Goal: Transaction & Acquisition: Purchase product/service

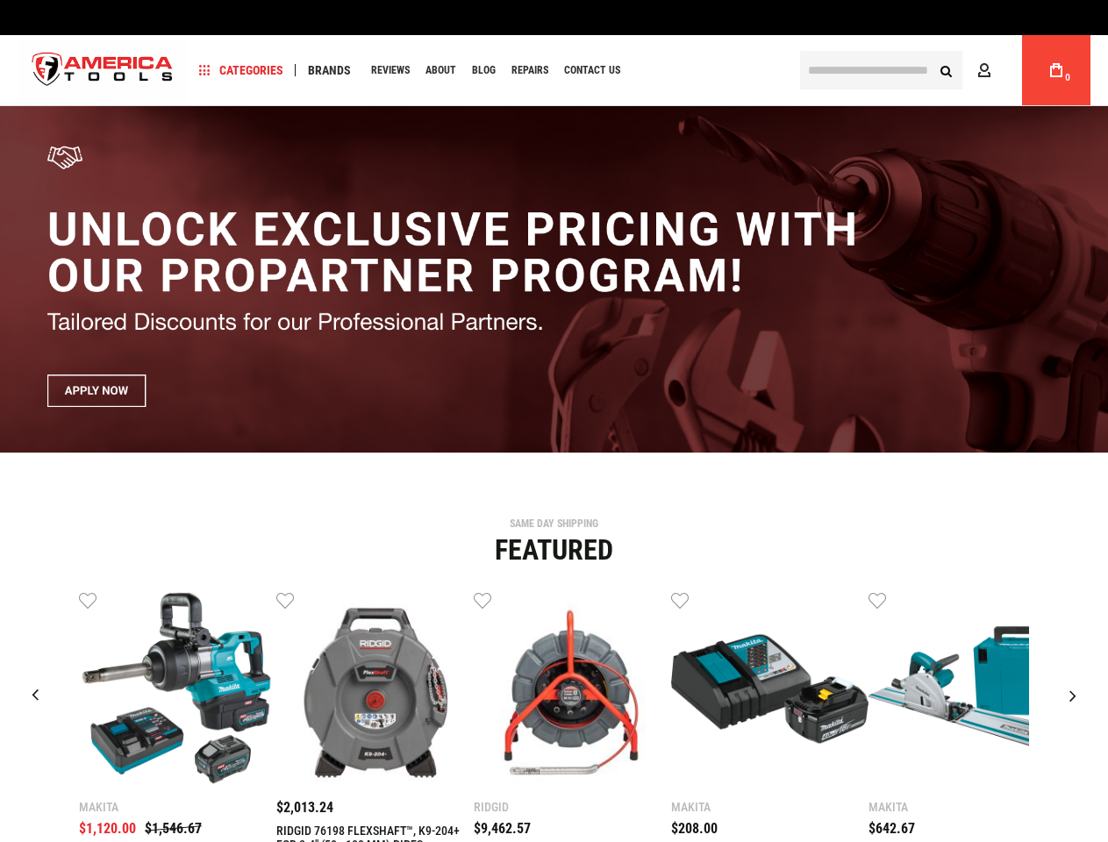
click at [241, 70] on span "Categories" at bounding box center [241, 70] width 84 height 12
click at [329, 70] on span "Brands" at bounding box center [329, 70] width 43 height 12
click at [88, 600] on link "Wish List" at bounding box center [88, 599] width 18 height 18
click at [285, 600] on link "Wish List" at bounding box center [285, 599] width 18 height 18
click at [483, 600] on link "Wish List" at bounding box center [483, 599] width 18 height 18
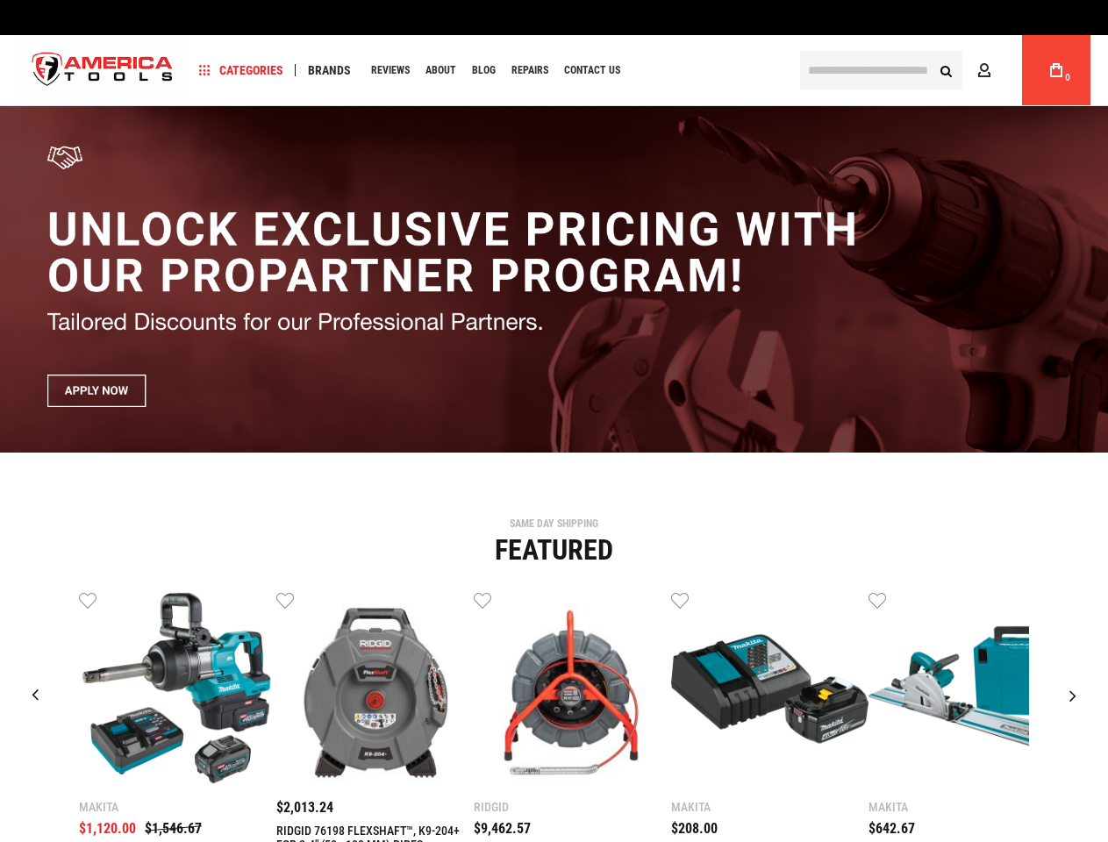
click at [680, 600] on link "Wish List" at bounding box center [680, 599] width 18 height 18
click at [877, 600] on link "Wish List" at bounding box center [878, 599] width 18 height 18
click at [1075, 600] on div "Makita $1,120.00 $1,546.67 Wish List Compare" at bounding box center [554, 764] width 1082 height 349
